Goal: Transaction & Acquisition: Purchase product/service

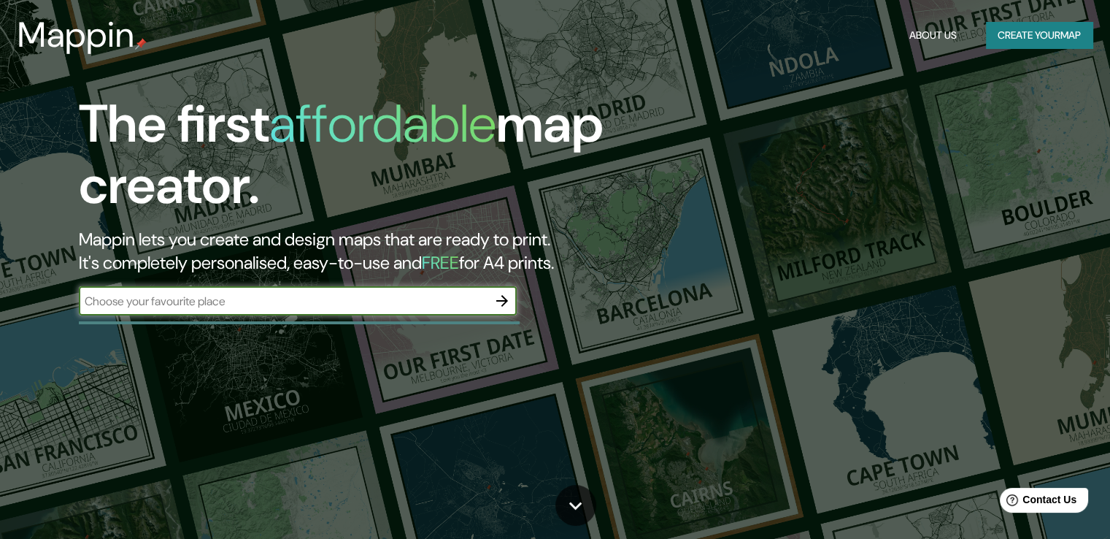
paste input "C/ Del Sol Ponent. Parcel·la núm. 22 Llambilles ([GEOGRAPHIC_DATA])"
type input "C/ Del Sol Ponent. Parcel·la núm. 22 Llambilles ([GEOGRAPHIC_DATA])"
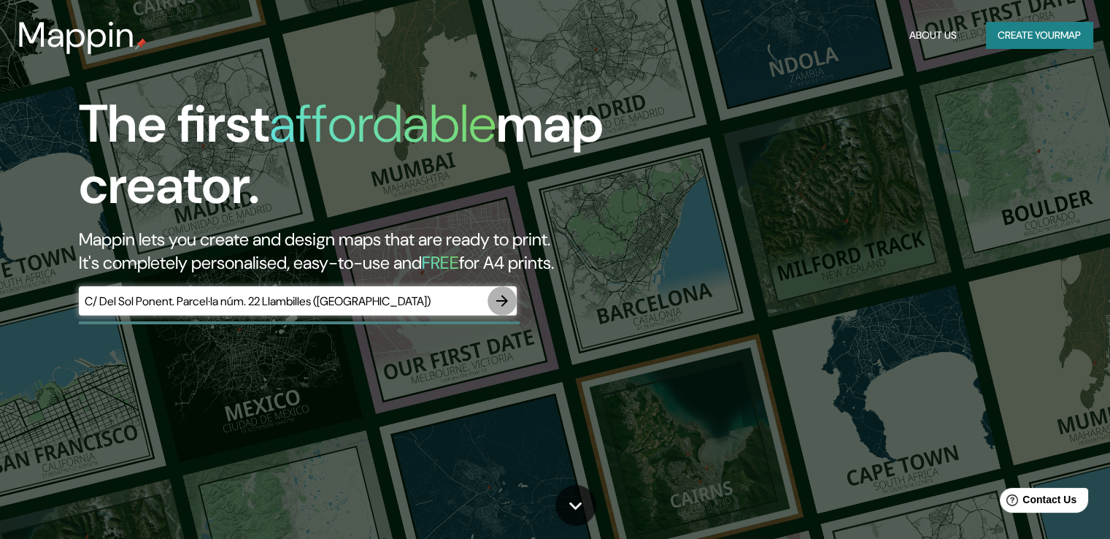
click at [502, 299] on icon "button" at bounding box center [502, 301] width 18 height 18
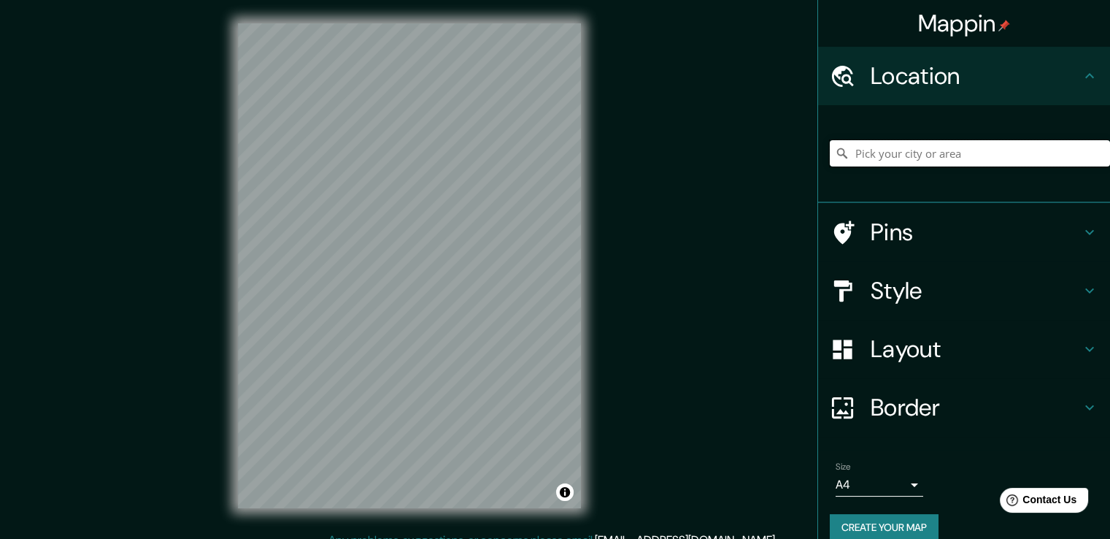
click at [913, 153] on input "Pick your city or area" at bounding box center [970, 153] width 280 height 26
click at [922, 157] on input "Pick your city or area" at bounding box center [970, 153] width 280 height 26
click at [945, 155] on input "Pick your city or area" at bounding box center [970, 153] width 280 height 26
paste input "C/ Del Sol Ponent. Parcel·la núm. 22 Llambilles ([GEOGRAPHIC_DATA])"
type input "Passeig del Mirador, 17243 Llambilles, província de [GEOGRAPHIC_DATA], [GEOGRAP…"
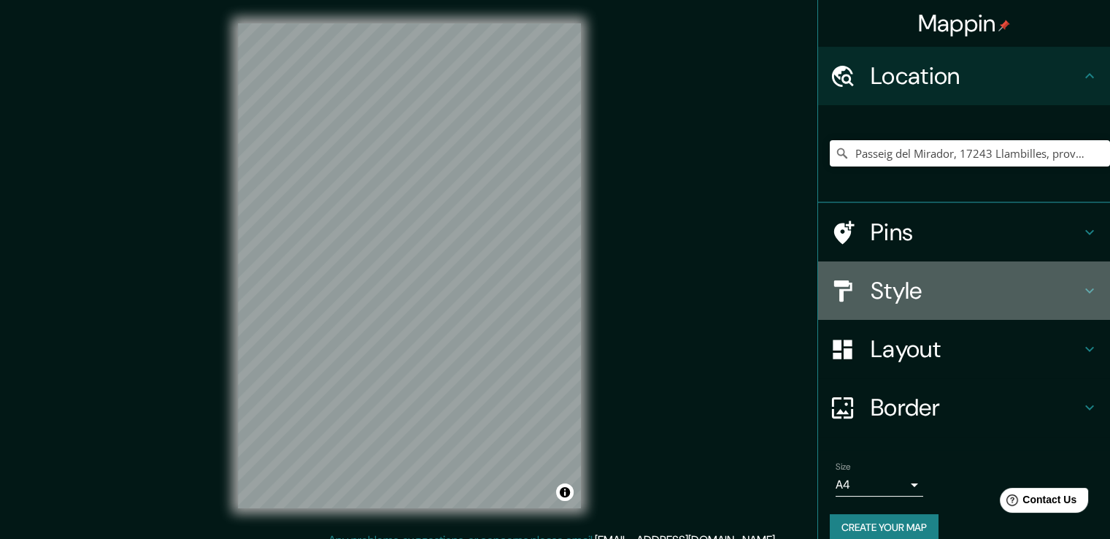
click at [1068, 290] on h4 "Style" at bounding box center [976, 290] width 210 height 29
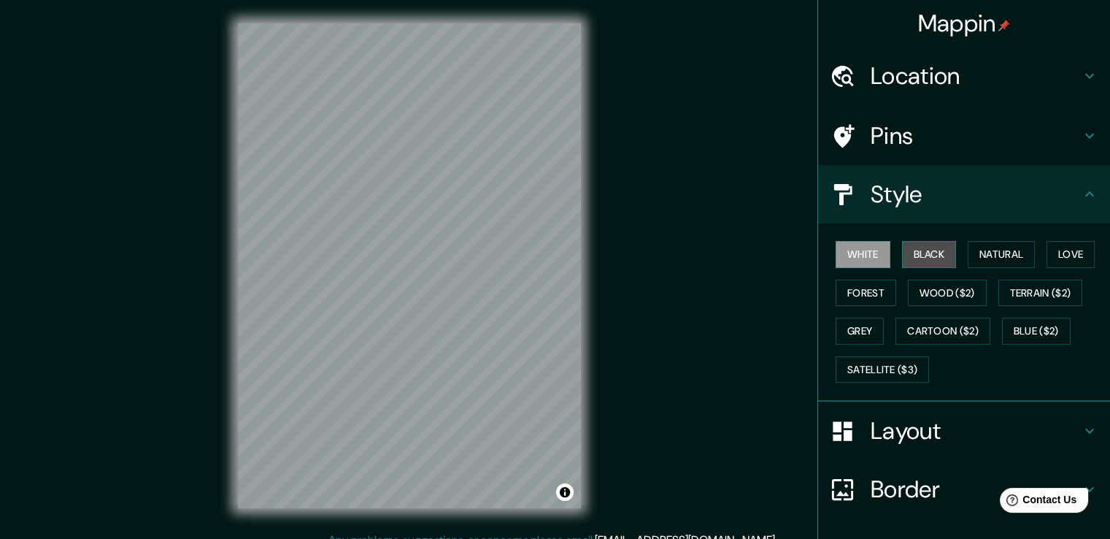
click at [921, 256] on button "Black" at bounding box center [929, 254] width 55 height 27
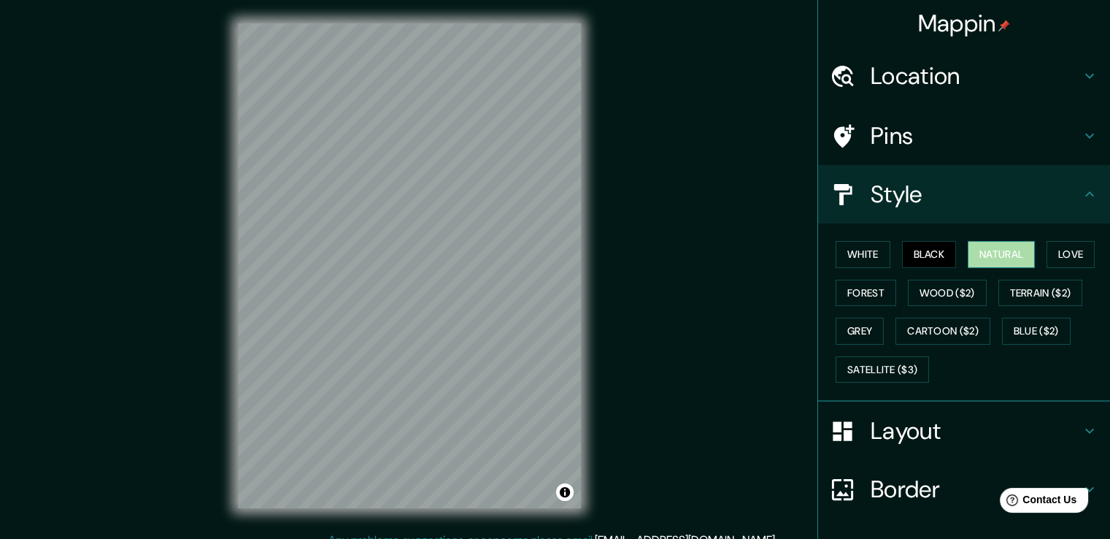
click at [987, 250] on button "Natural" at bounding box center [1001, 254] width 67 height 27
click at [877, 290] on button "Forest" at bounding box center [866, 292] width 61 height 27
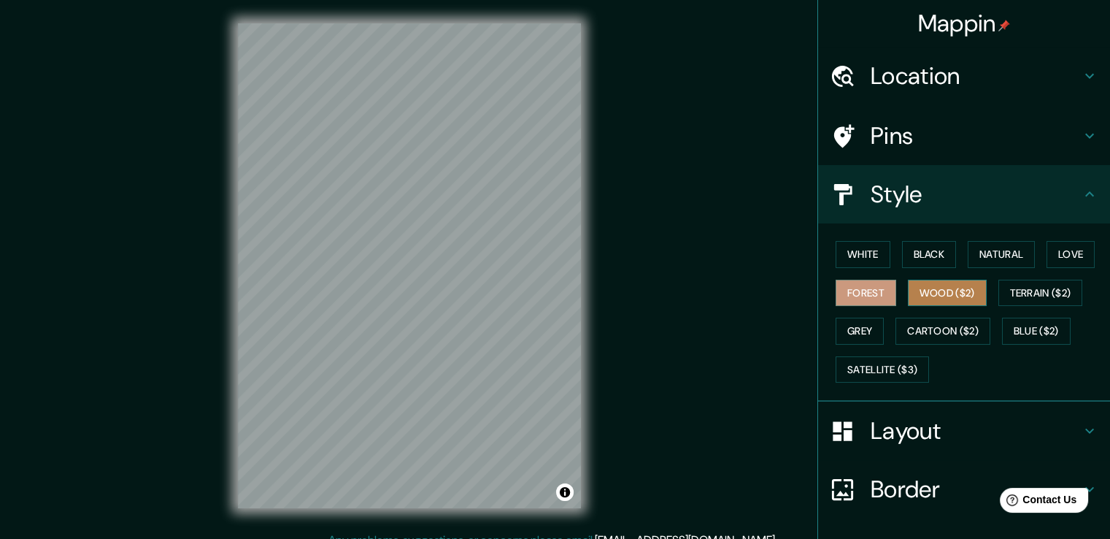
click at [916, 294] on button "Wood ($2)" at bounding box center [947, 292] width 79 height 27
click at [1056, 301] on button "Terrain ($2)" at bounding box center [1040, 292] width 85 height 27
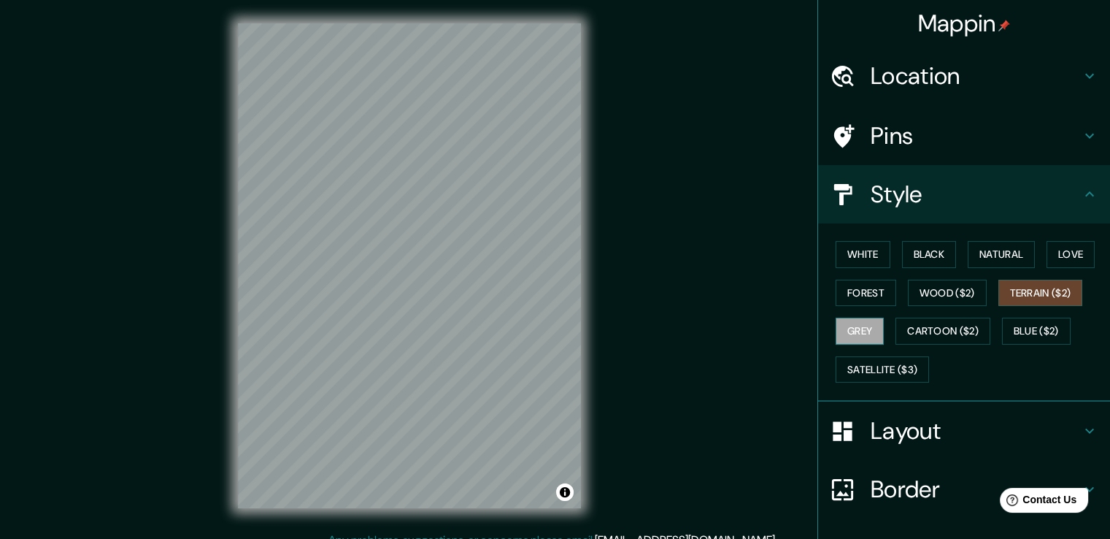
click at [864, 331] on button "Grey" at bounding box center [860, 330] width 48 height 27
click at [941, 324] on button "Cartoon ($2)" at bounding box center [942, 330] width 95 height 27
